Goal: Information Seeking & Learning: Learn about a topic

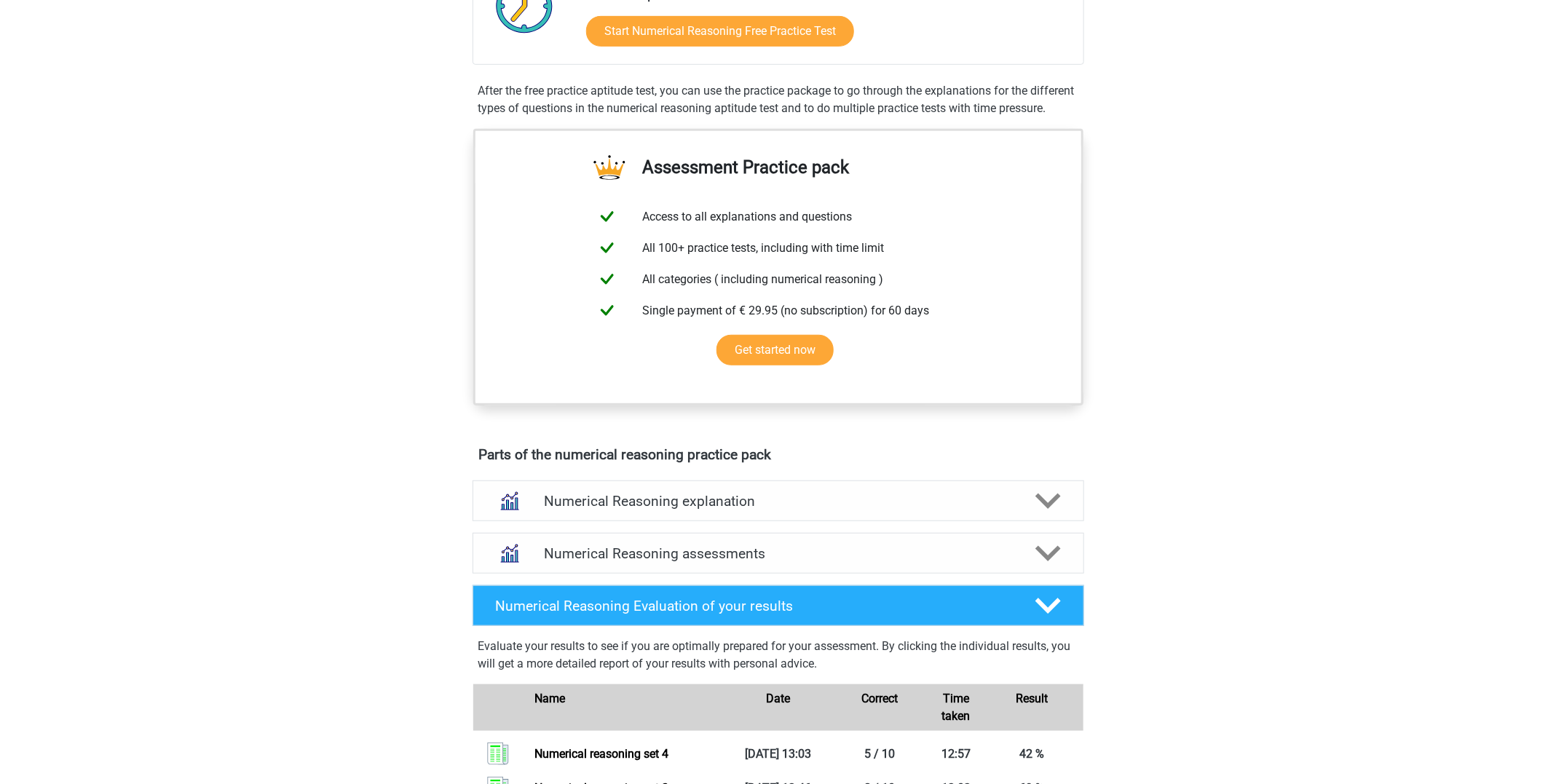
scroll to position [394, 0]
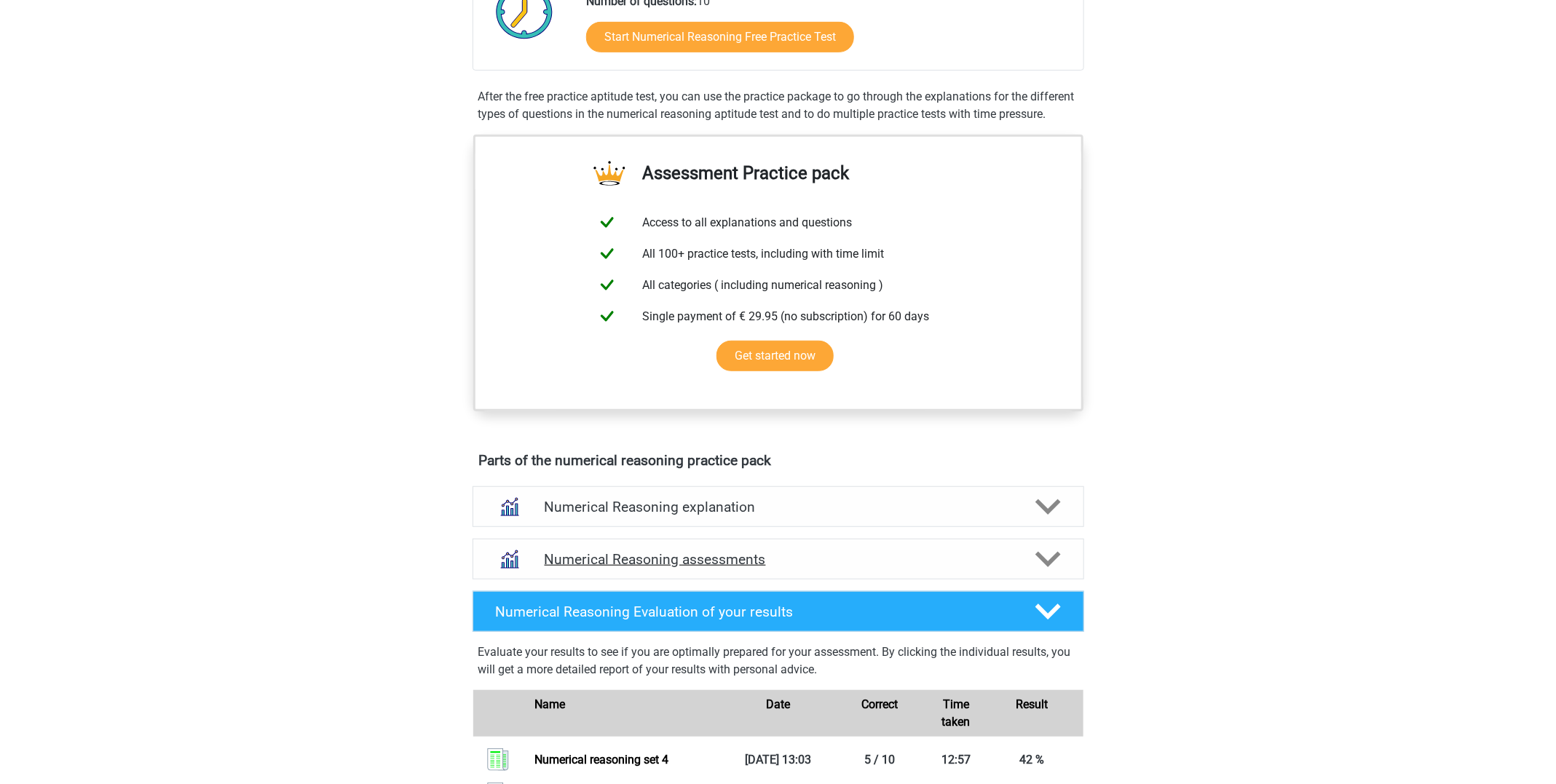
click at [1030, 557] on div "Numerical Reasoning assessments" at bounding box center [778, 559] width 612 height 41
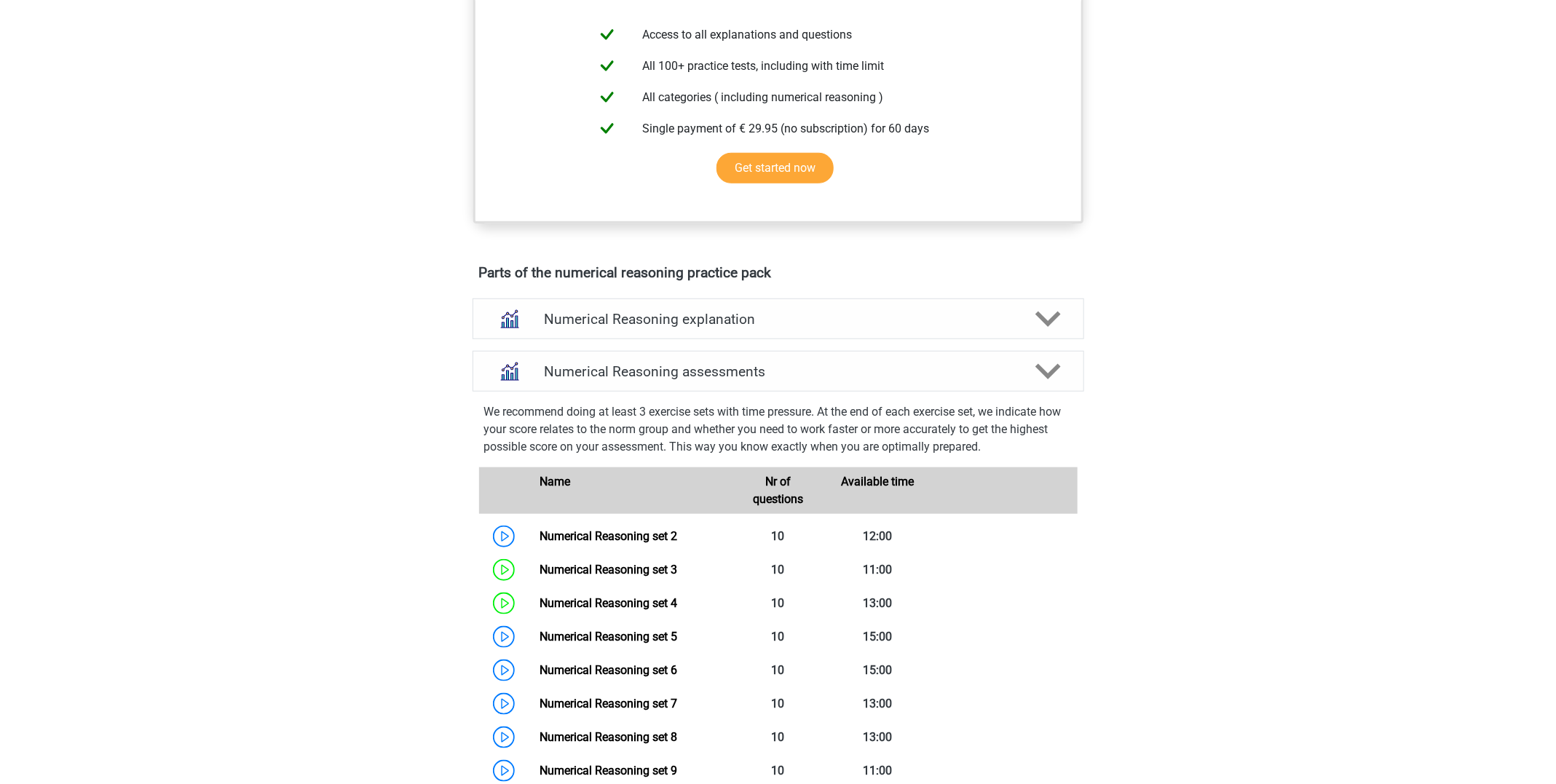
scroll to position [844, 0]
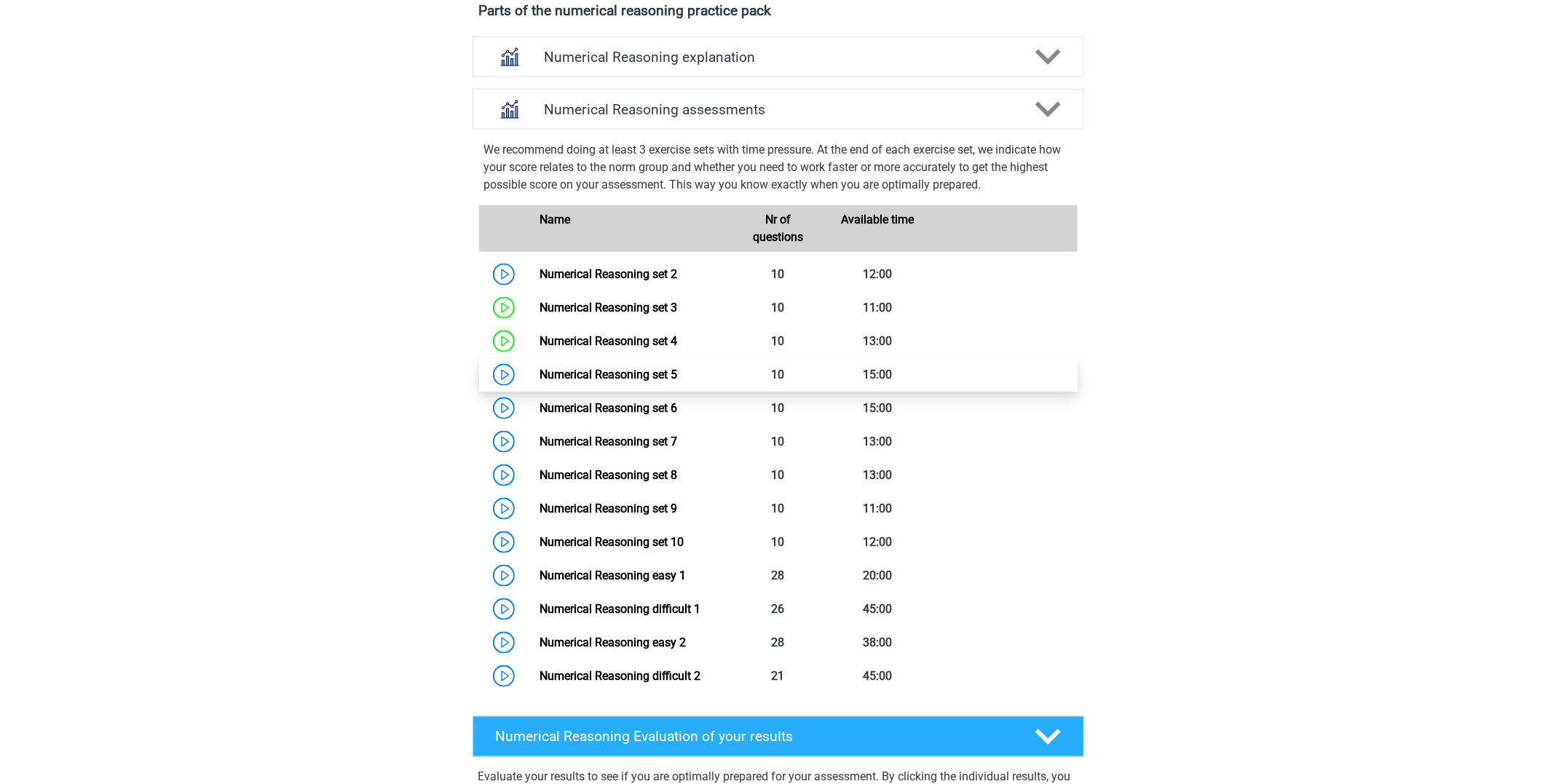
click at [677, 381] on link "Numerical Reasoning set 5" at bounding box center [608, 375] width 138 height 14
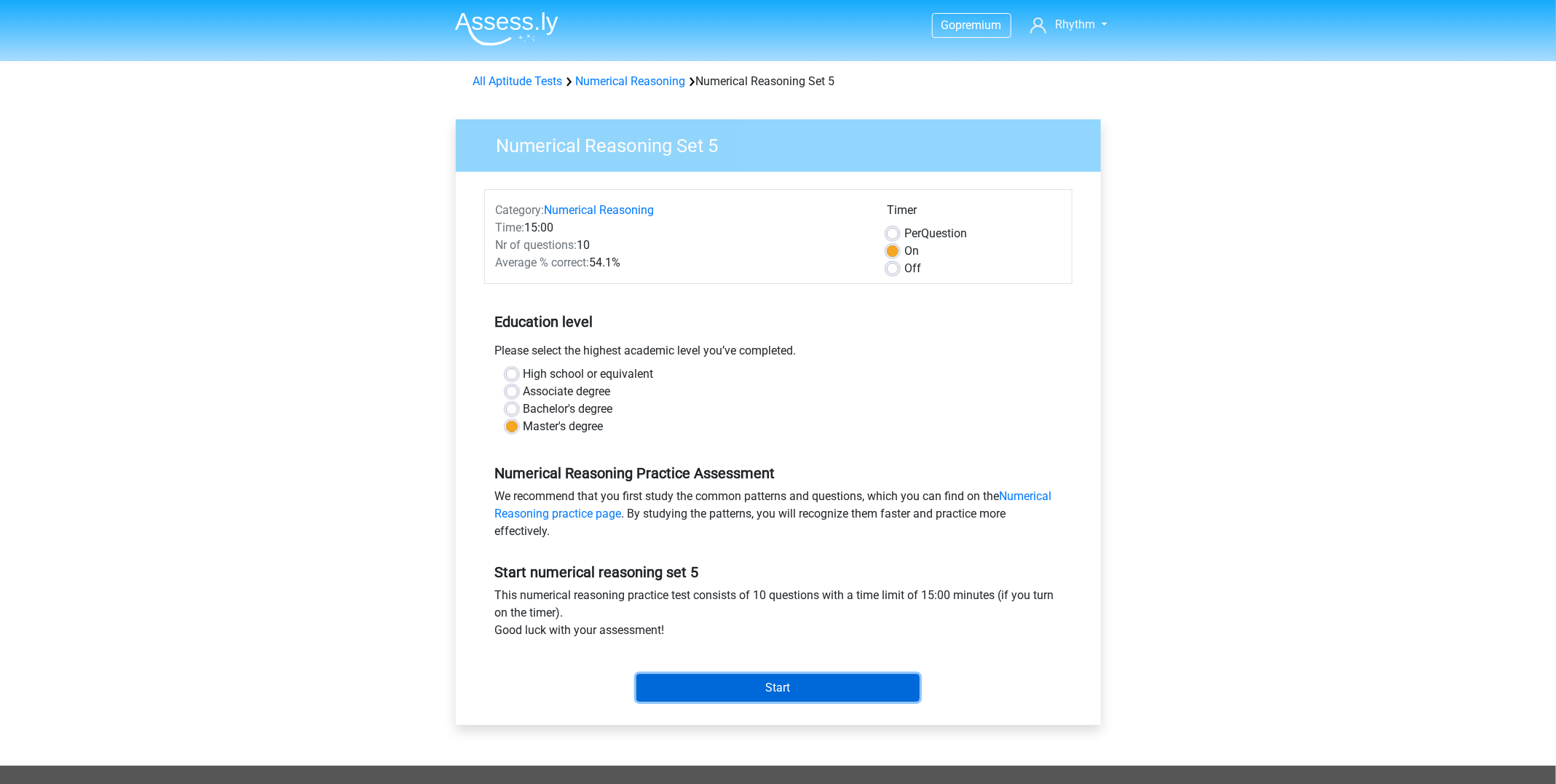
click at [809, 689] on input "Start" at bounding box center [777, 688] width 283 height 28
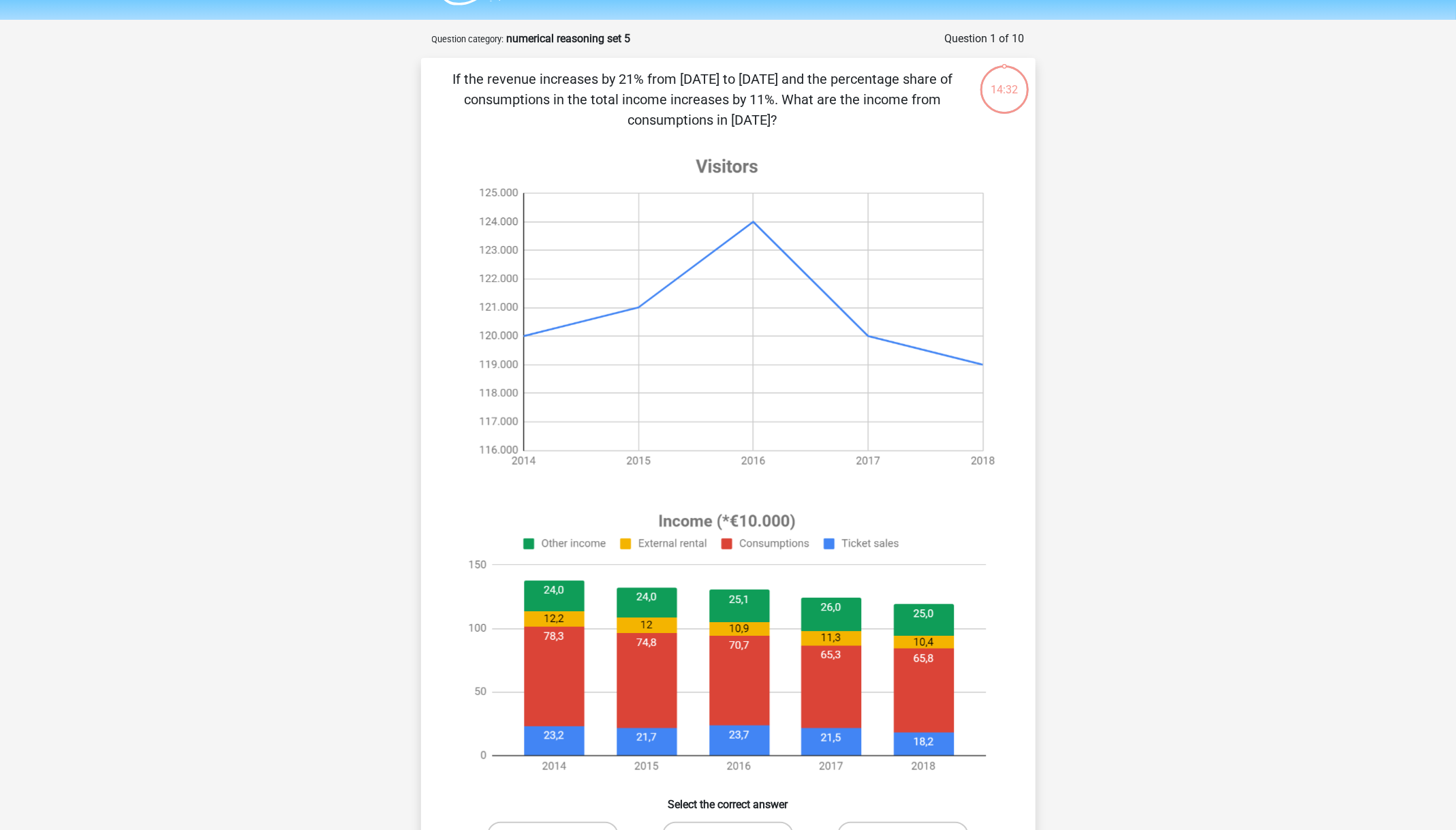
scroll to position [29, 0]
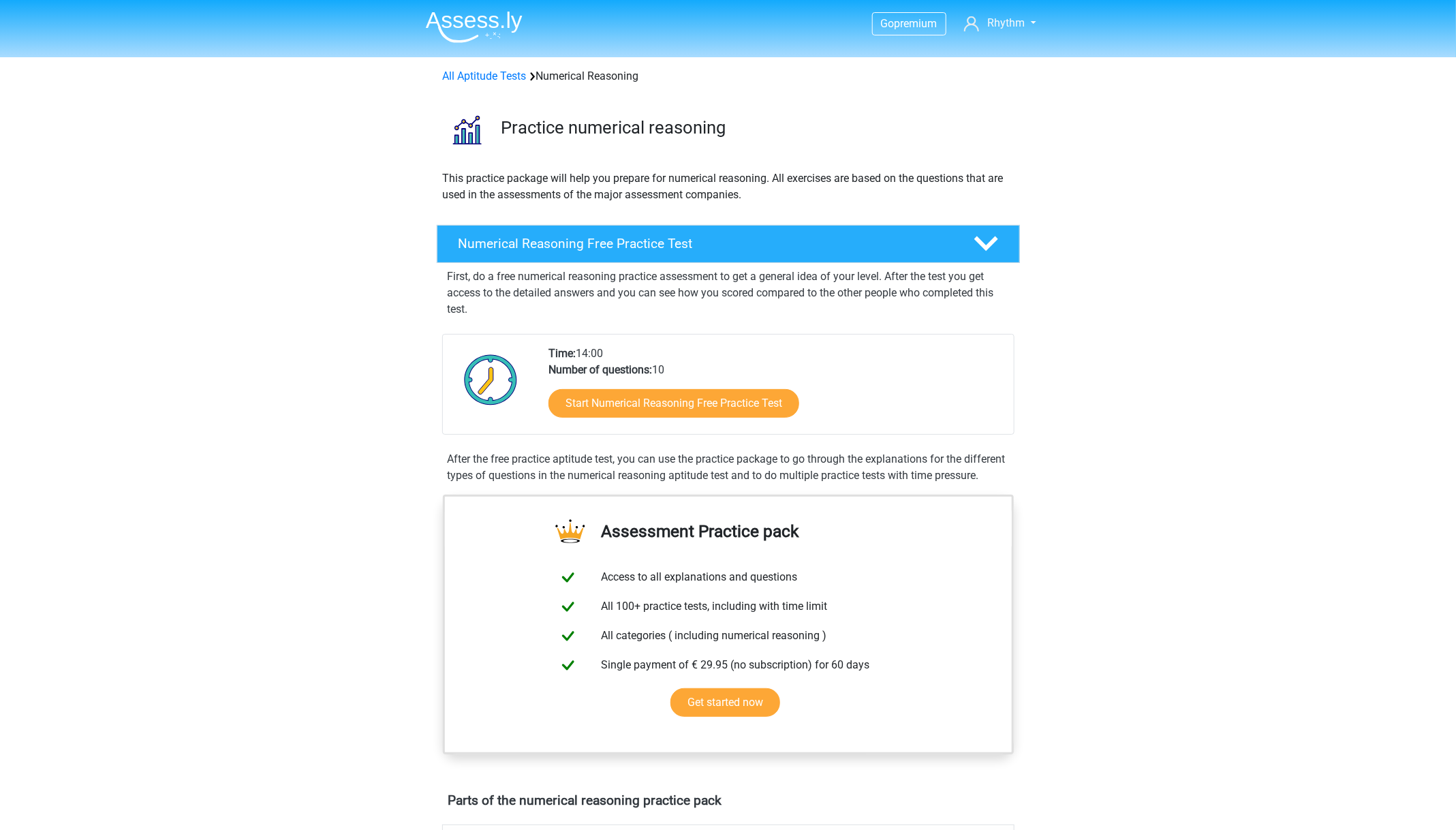
click at [494, 40] on img at bounding box center [473, 27] width 96 height 32
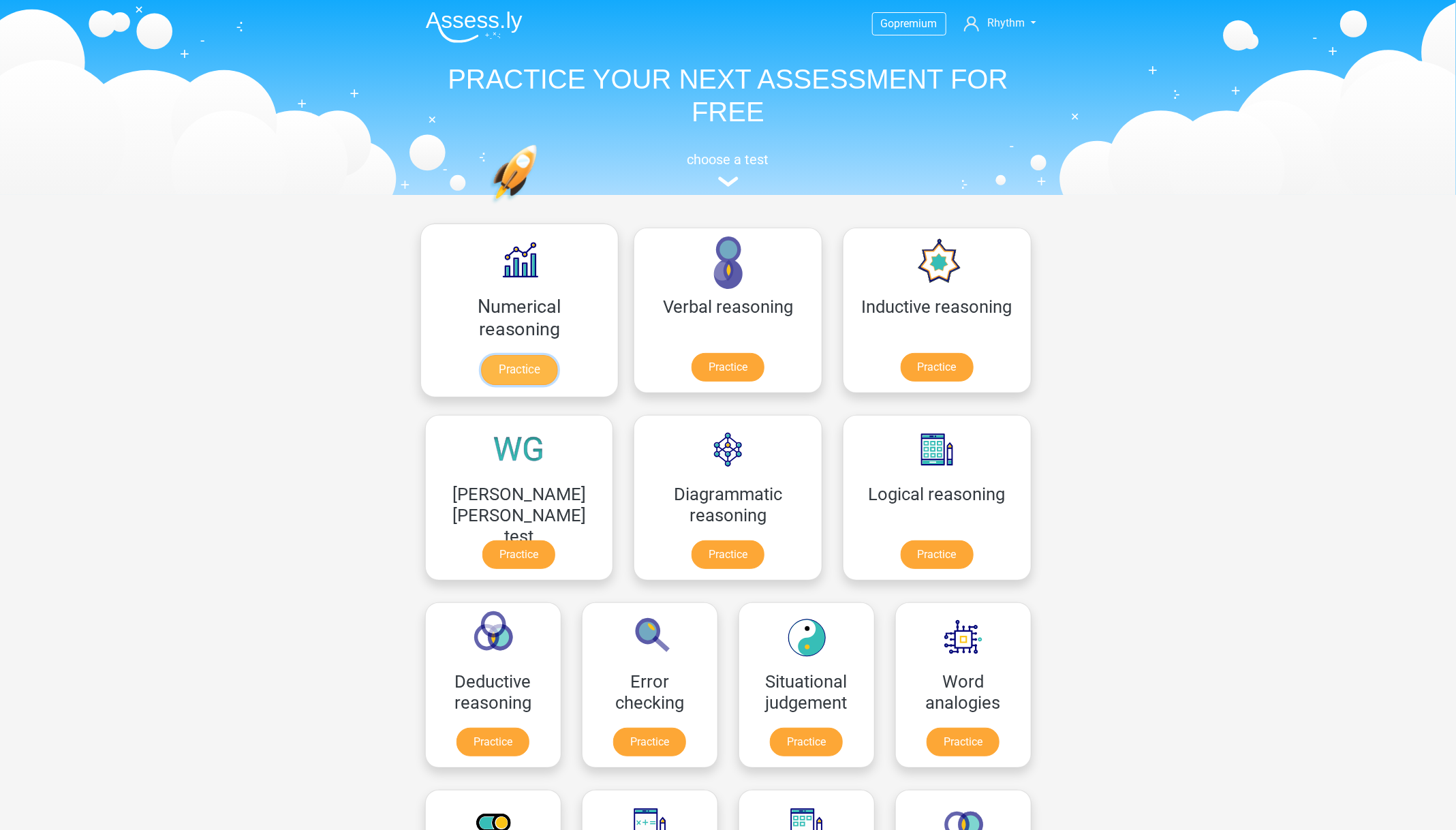
click at [515, 355] on link "Practice" at bounding box center [519, 370] width 77 height 30
